Goal: Information Seeking & Learning: Learn about a topic

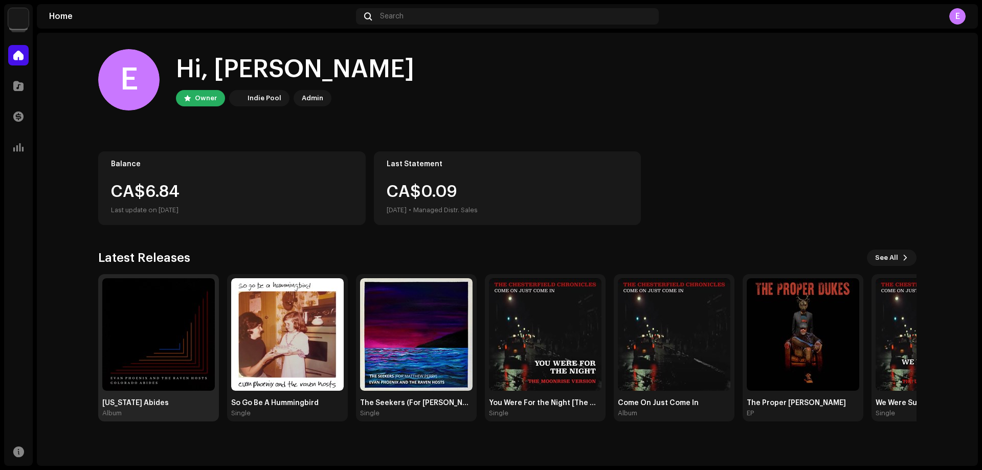
click at [174, 332] on img at bounding box center [158, 334] width 113 height 113
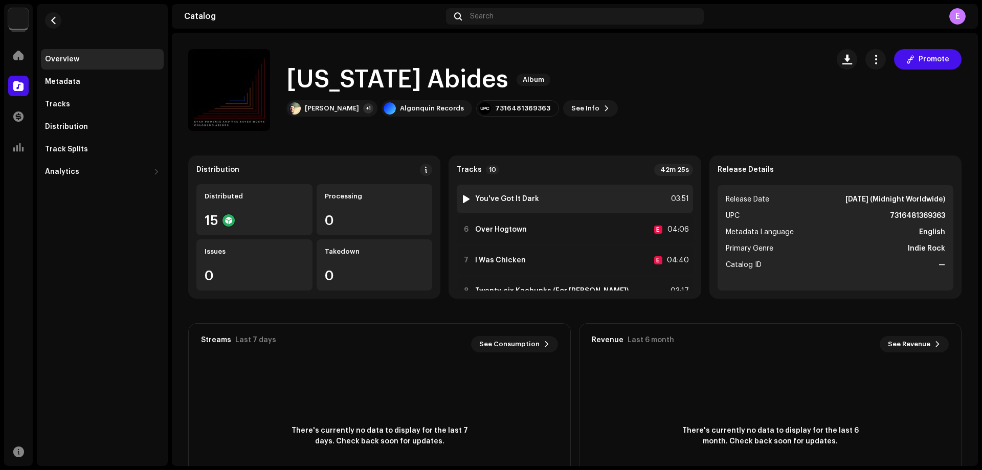
scroll to position [207, 0]
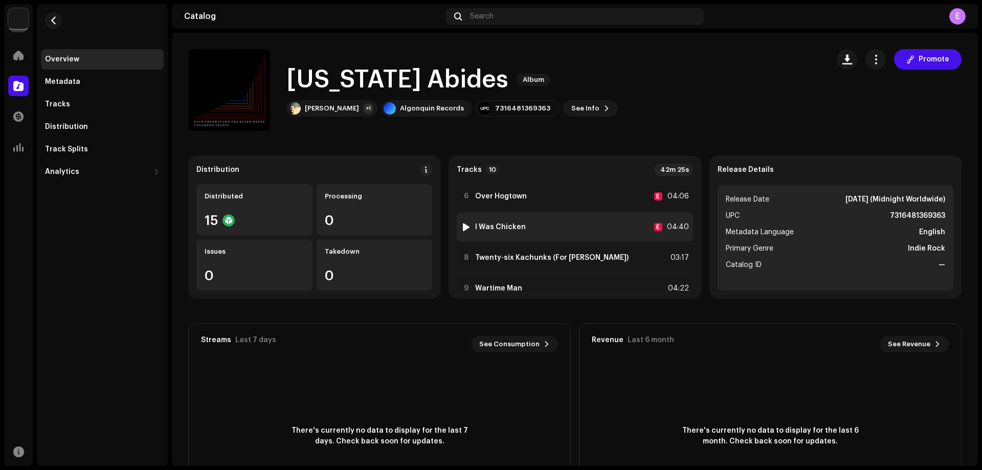
click at [575, 227] on div "7 I Was Chicken E 04:40" at bounding box center [575, 227] width 236 height 29
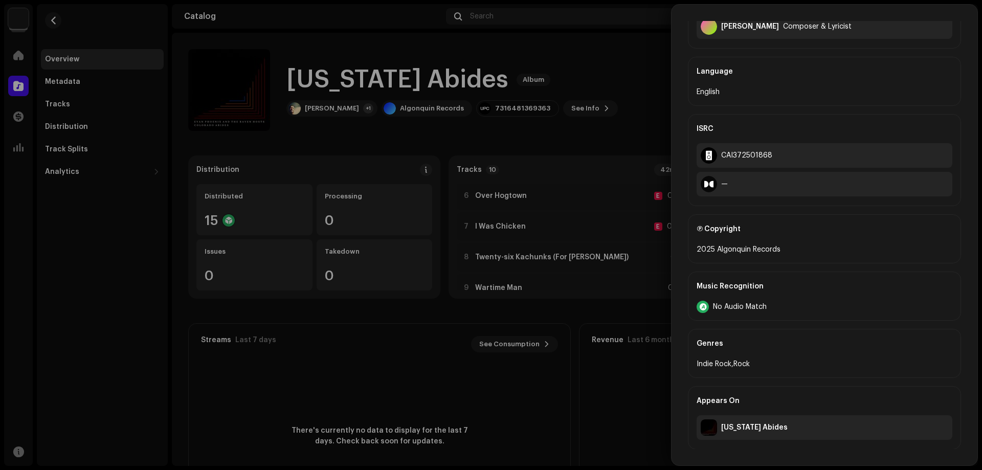
scroll to position [304, 0]
click at [610, 274] on div at bounding box center [491, 235] width 982 height 470
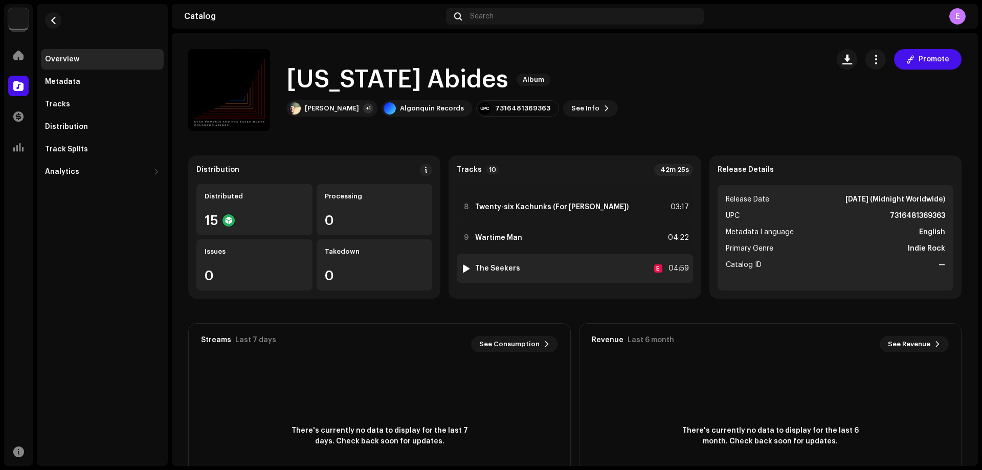
scroll to position [207, 0]
click at [598, 275] on div "10 The Seekers E 04:59" at bounding box center [575, 268] width 236 height 29
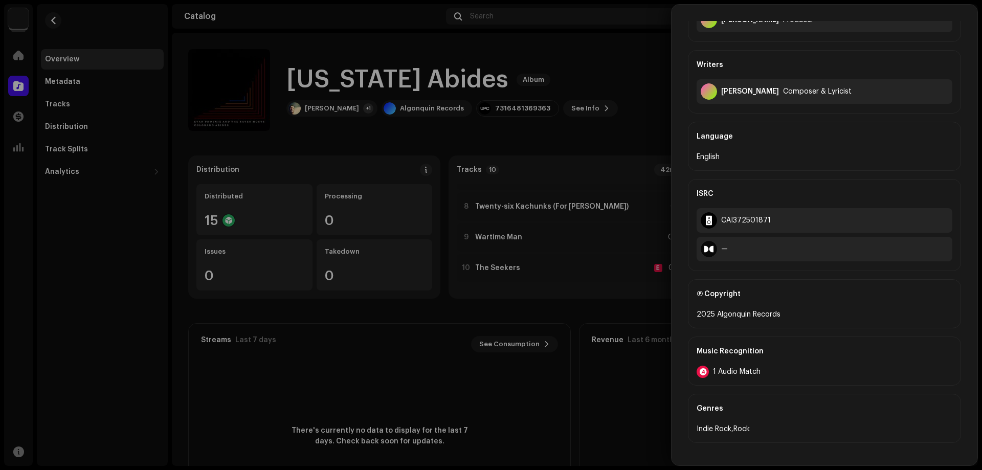
scroll to position [304, 0]
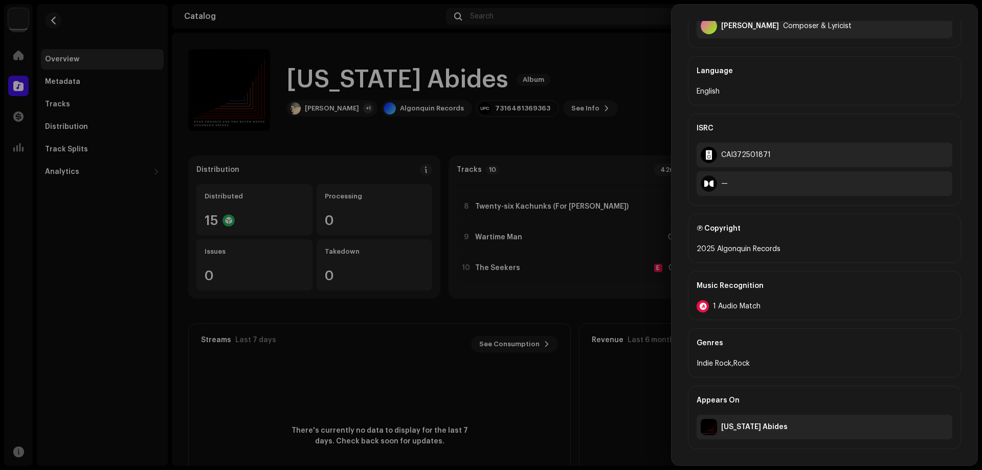
click at [752, 301] on div "1 Audio Match" at bounding box center [825, 306] width 256 height 12
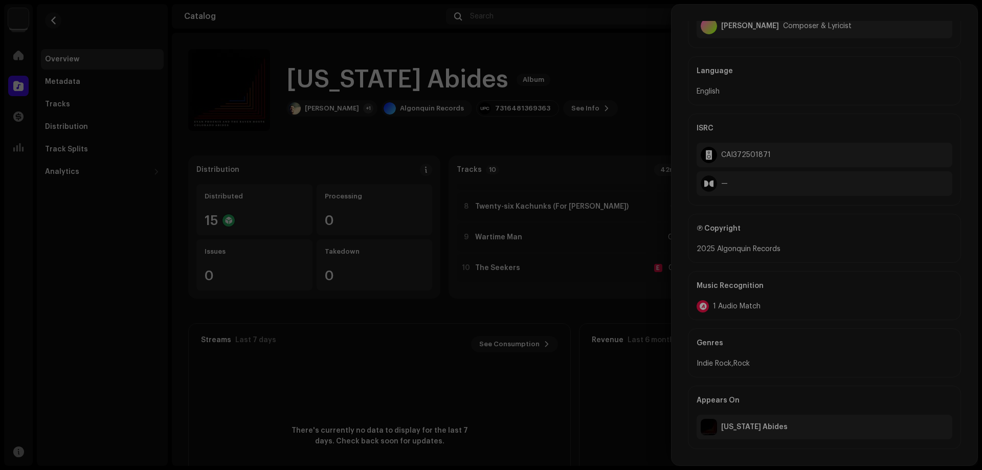
click at [661, 297] on div "Audio Recognition by Remix/Sample 1 All results require review/listening to avo…" at bounding box center [491, 235] width 982 height 470
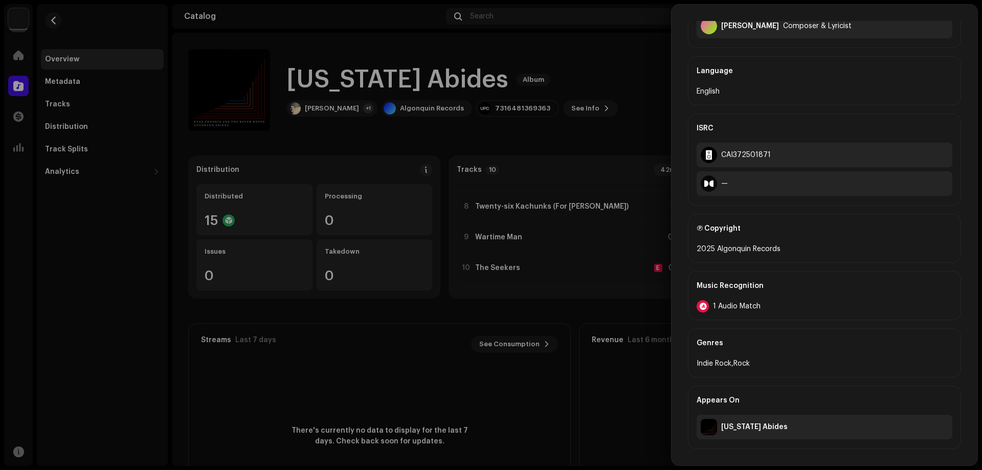
click at [654, 299] on div at bounding box center [491, 235] width 982 height 470
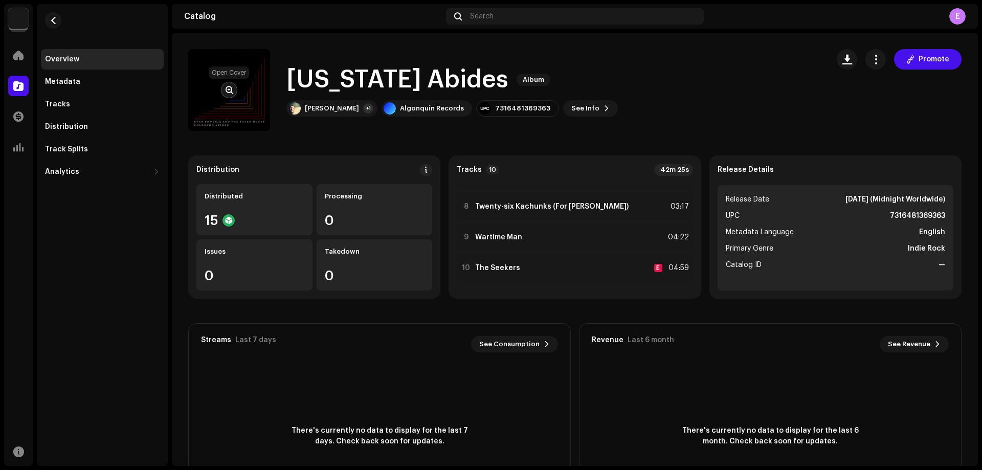
click at [226, 91] on span "button" at bounding box center [230, 90] width 8 height 8
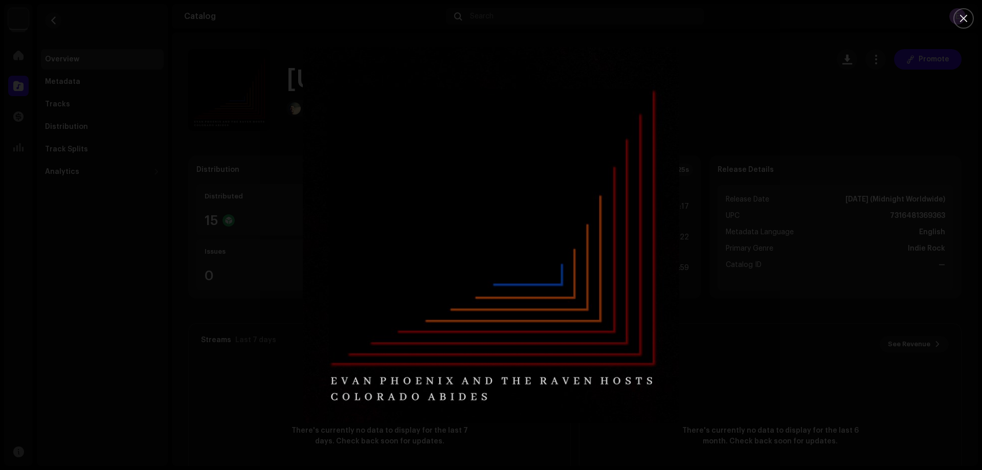
drag, startPoint x: 339, startPoint y: 318, endPoint x: 346, endPoint y: 314, distance: 8.1
click at [345, 318] on img "1" at bounding box center [491, 235] width 376 height 376
click at [263, 370] on div at bounding box center [491, 235] width 982 height 470
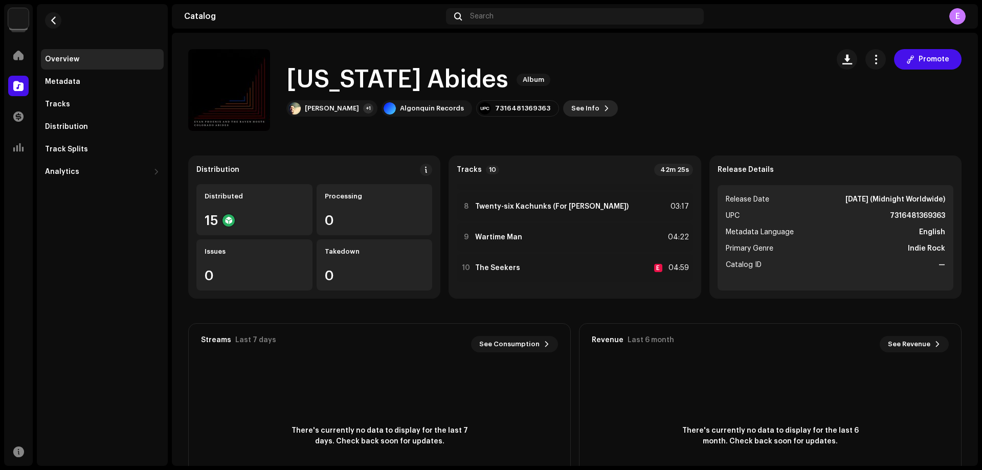
click at [574, 112] on span "See Info" at bounding box center [585, 108] width 28 height 20
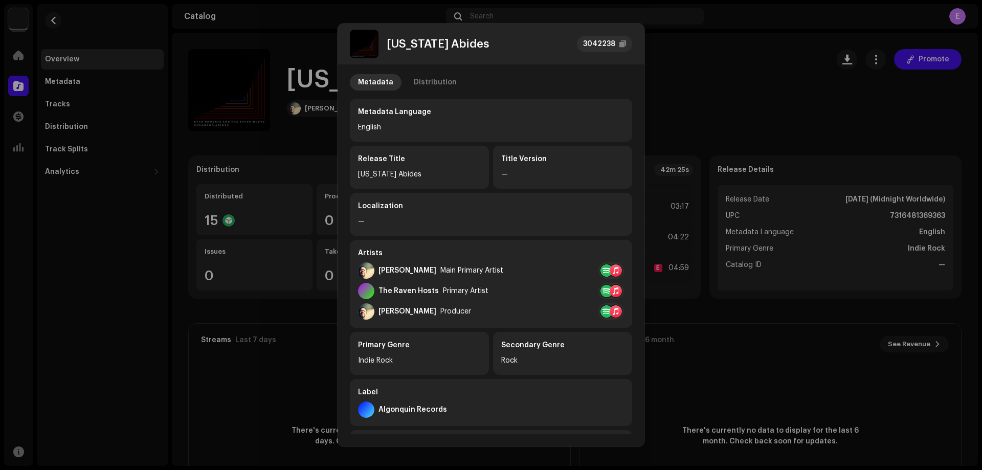
scroll to position [0, 0]
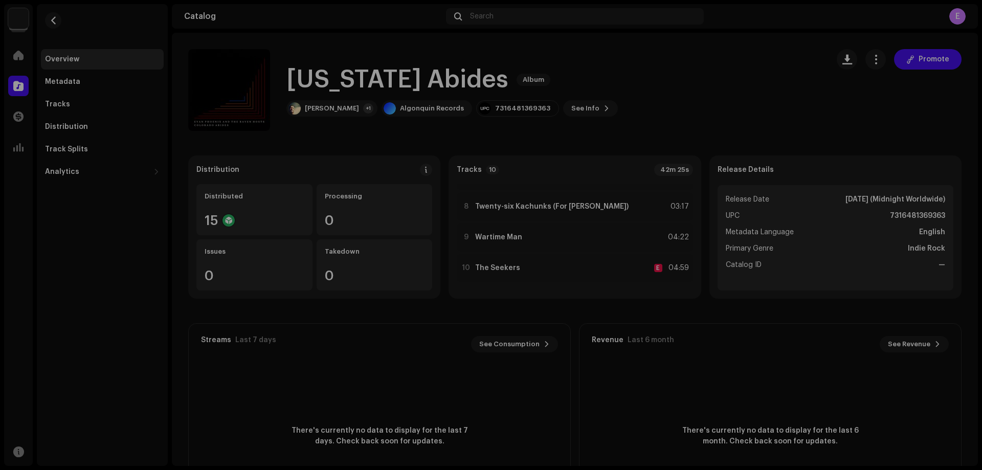
click at [721, 107] on div "[US_STATE] Abides 3042238 Metadata Distribution Metadata Language English Relea…" at bounding box center [491, 235] width 982 height 470
